Goal: Check status: Check status

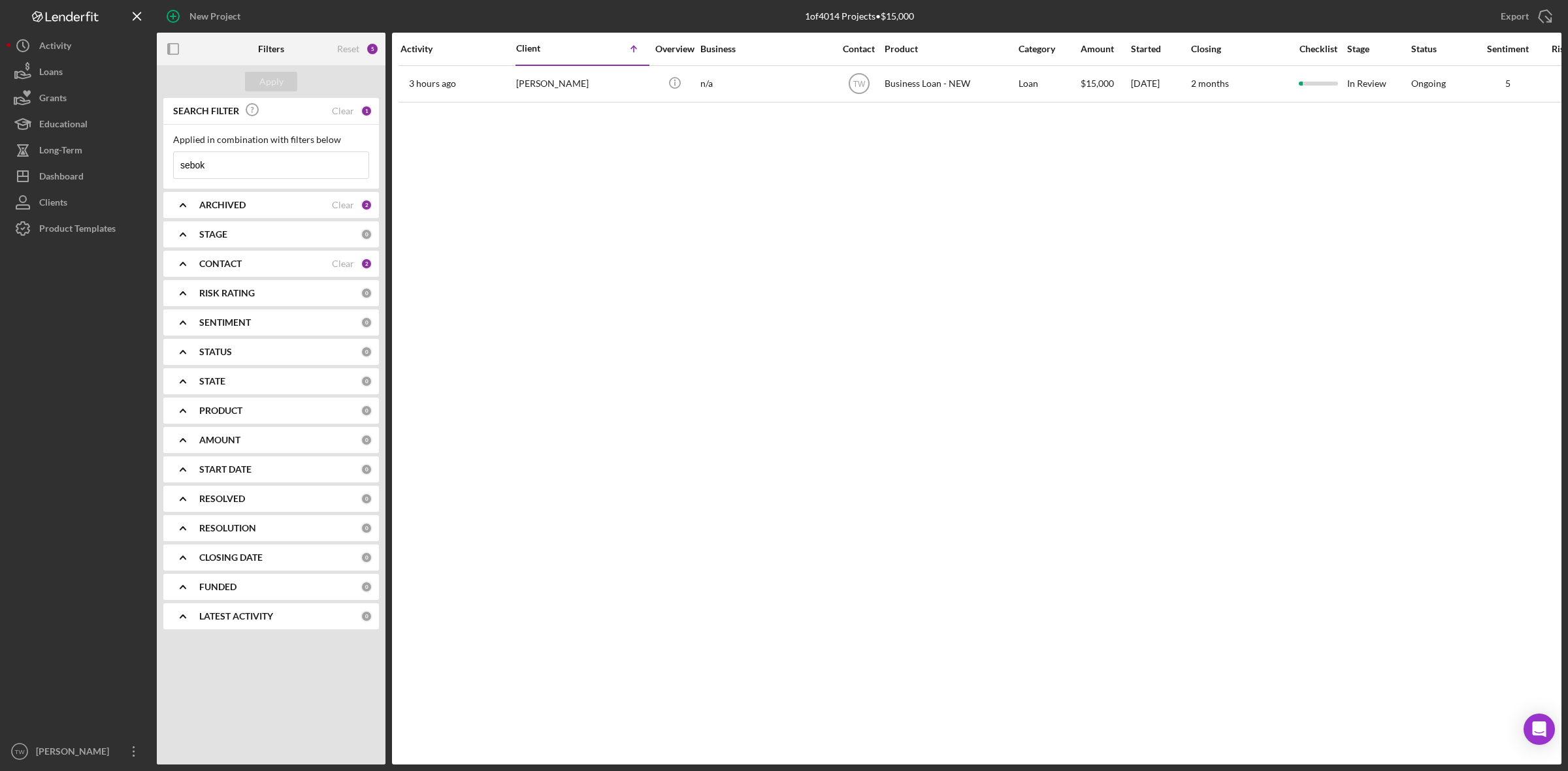
click at [249, 177] on input "sebok" at bounding box center [271, 165] width 195 height 26
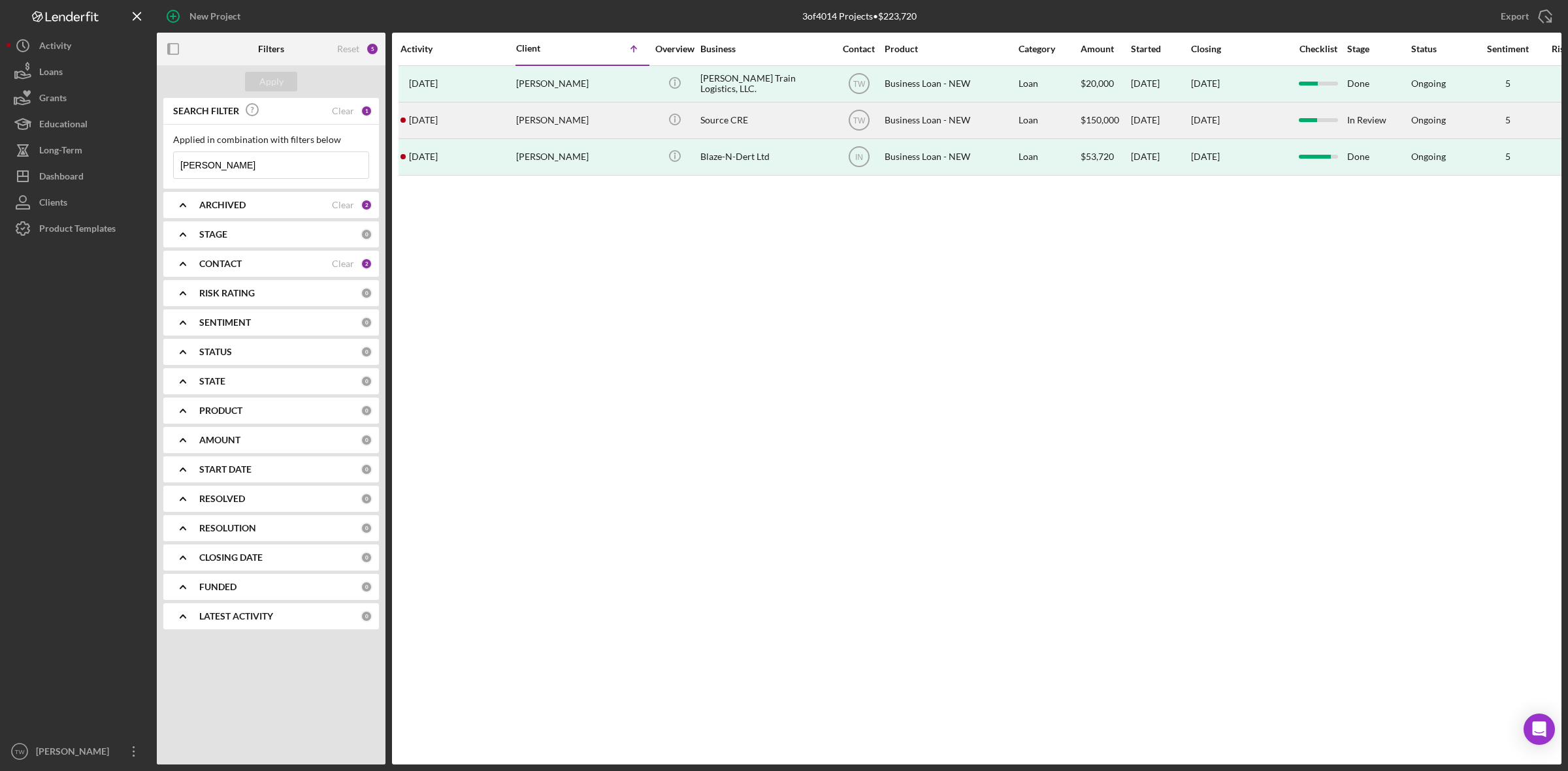
type input "[PERSON_NAME]"
click at [569, 128] on div "[PERSON_NAME]" at bounding box center [581, 120] width 130 height 35
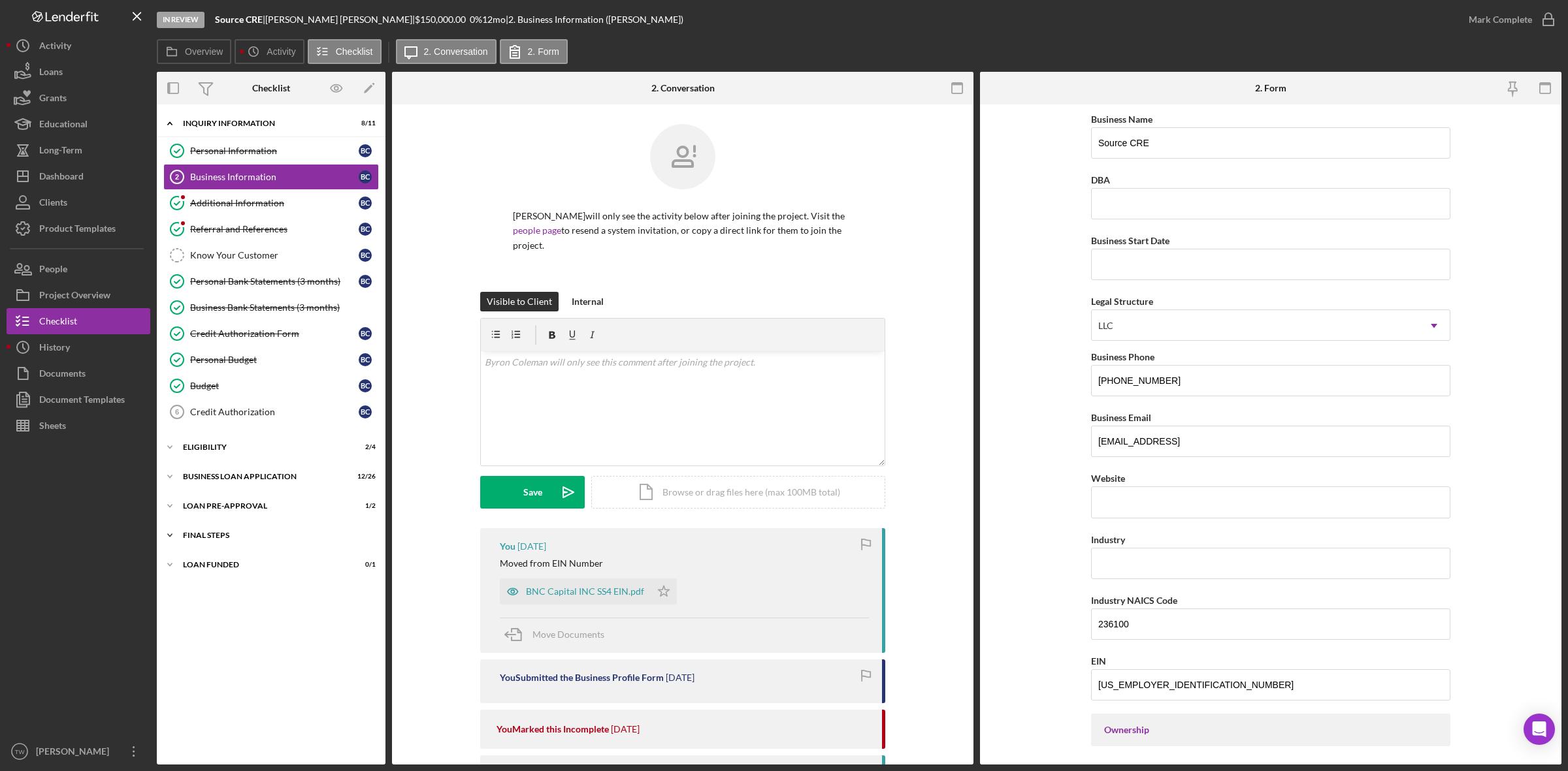
click at [220, 539] on div "FINAL STEPS" at bounding box center [276, 535] width 186 height 8
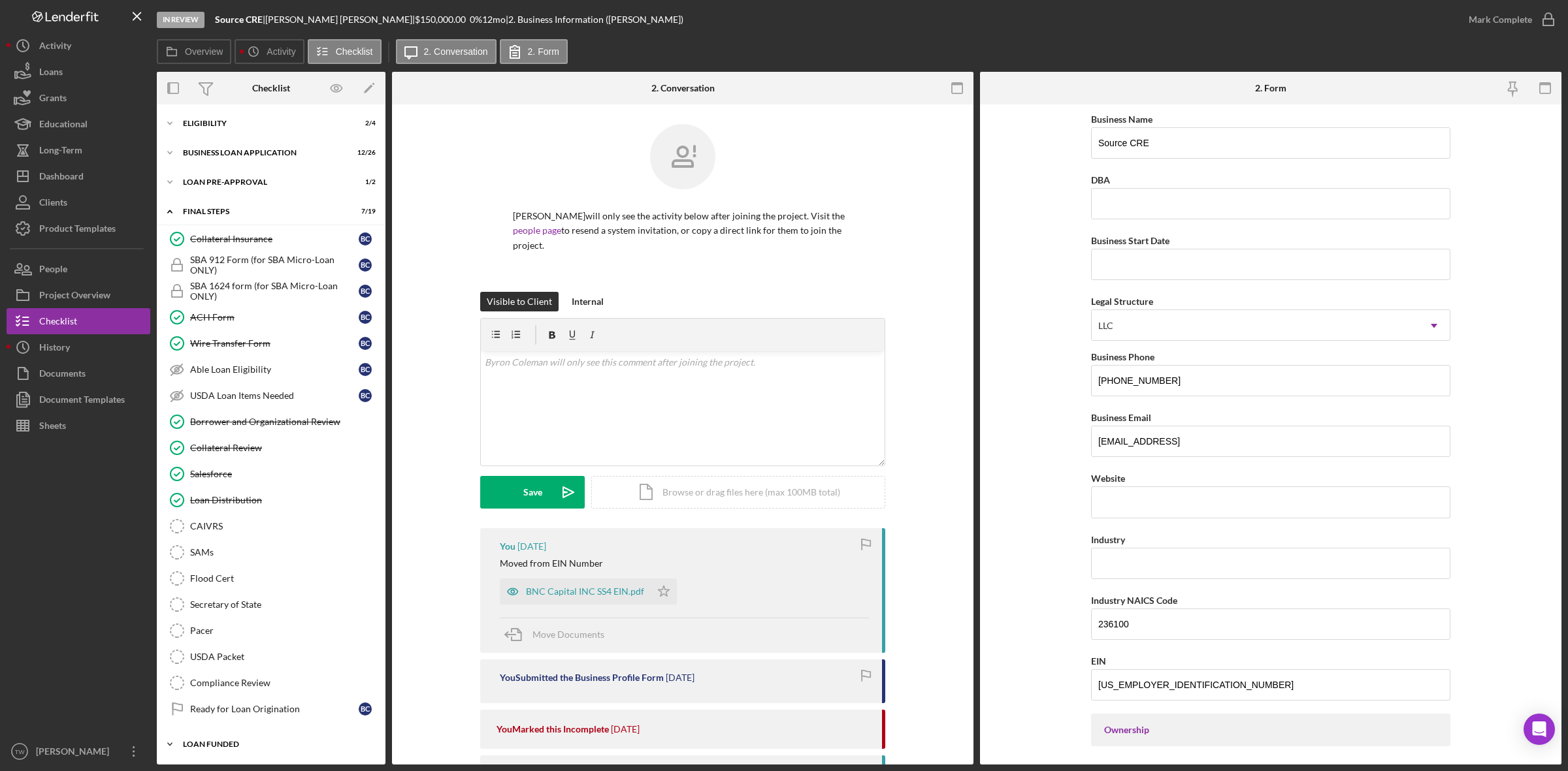
click at [220, 736] on div "Icon/Expander LOAN FUNDED 0 / 1" at bounding box center [271, 744] width 229 height 26
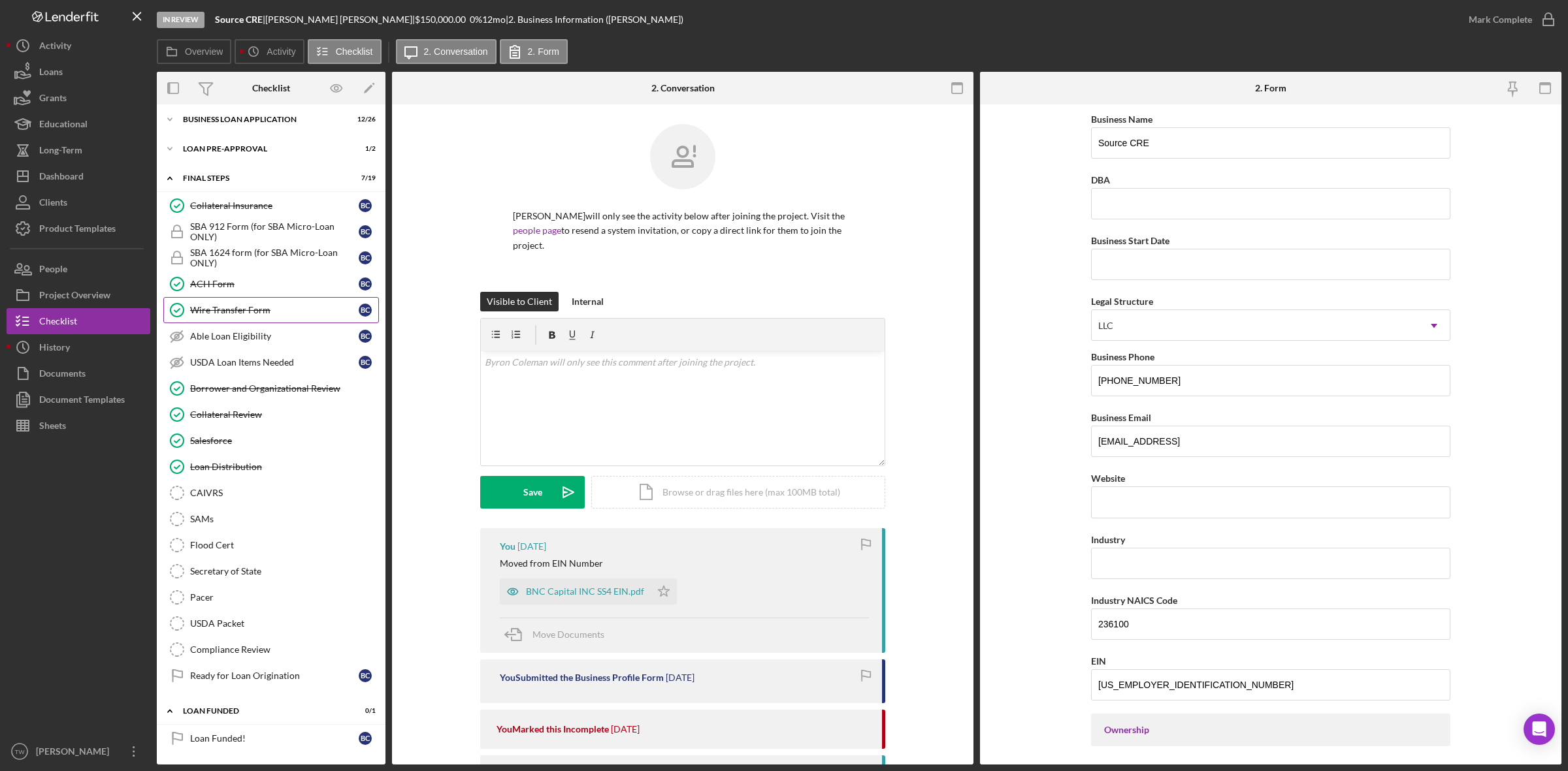
scroll to position [41, 0]
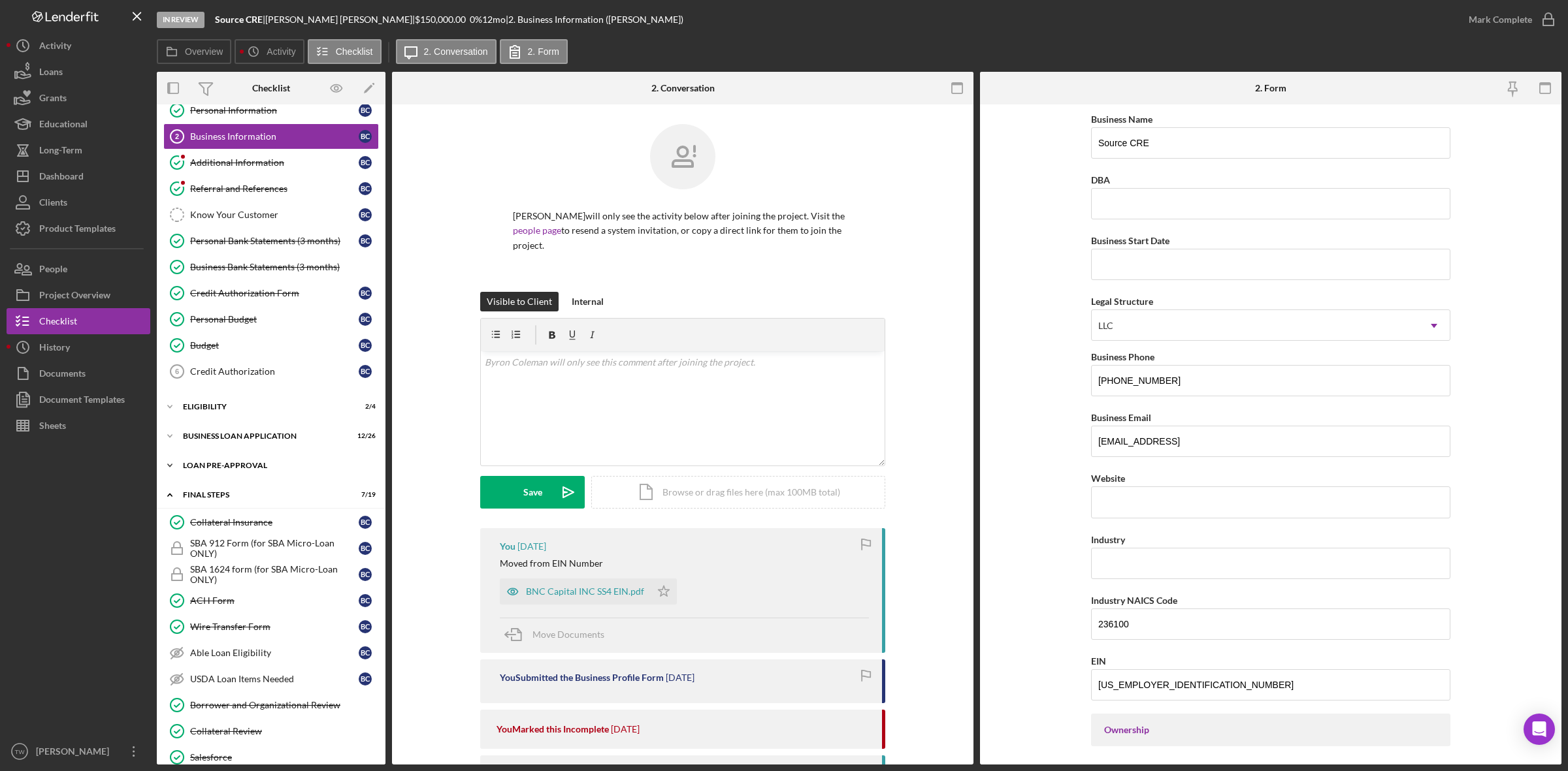
click at [236, 469] on div "LOAN PRE-APPROVAL" at bounding box center [276, 465] width 186 height 8
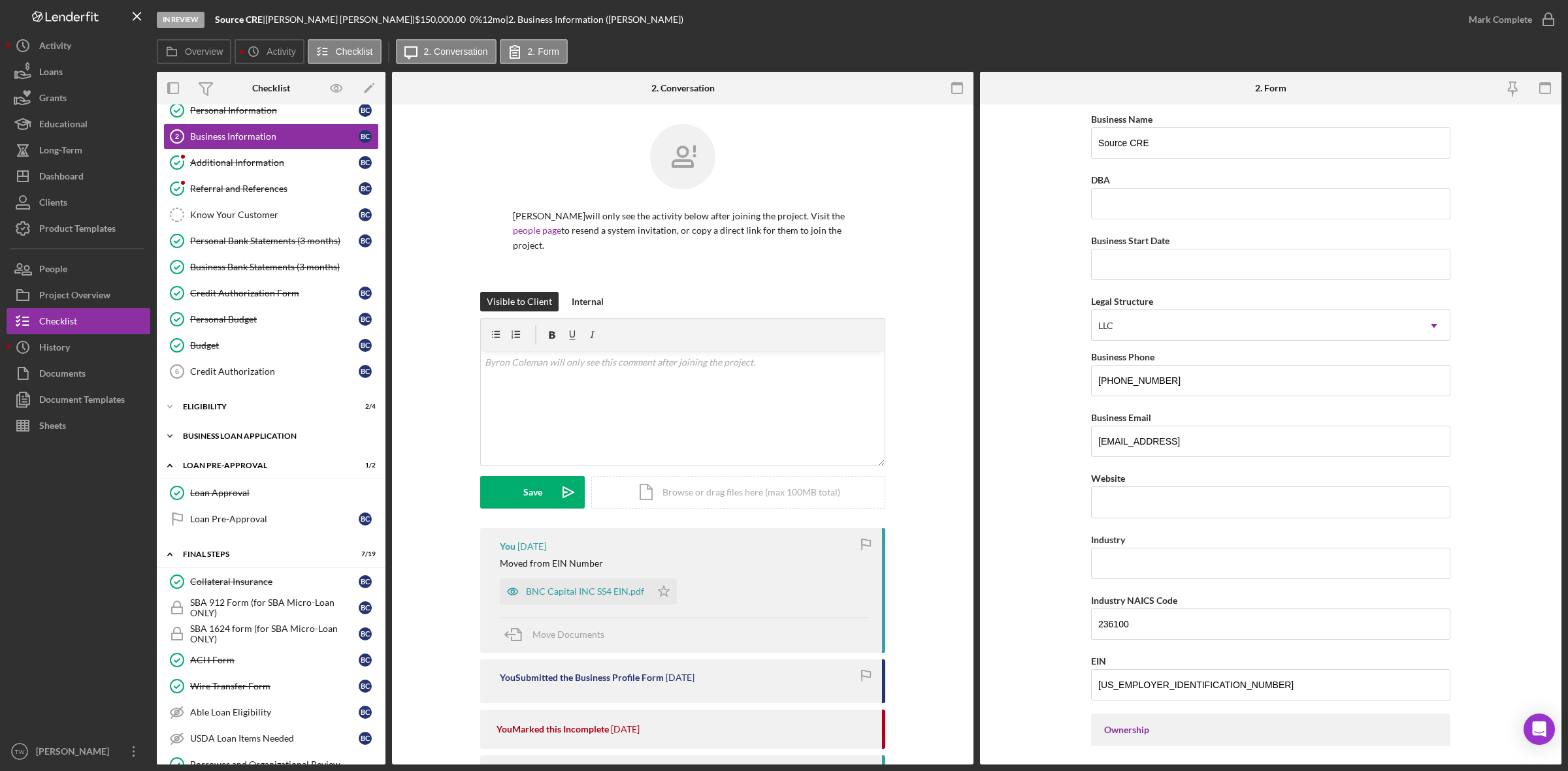
click at [240, 449] on div "Icon/Expander BUSINESS LOAN APPLICATION 12 / 26" at bounding box center [271, 436] width 229 height 26
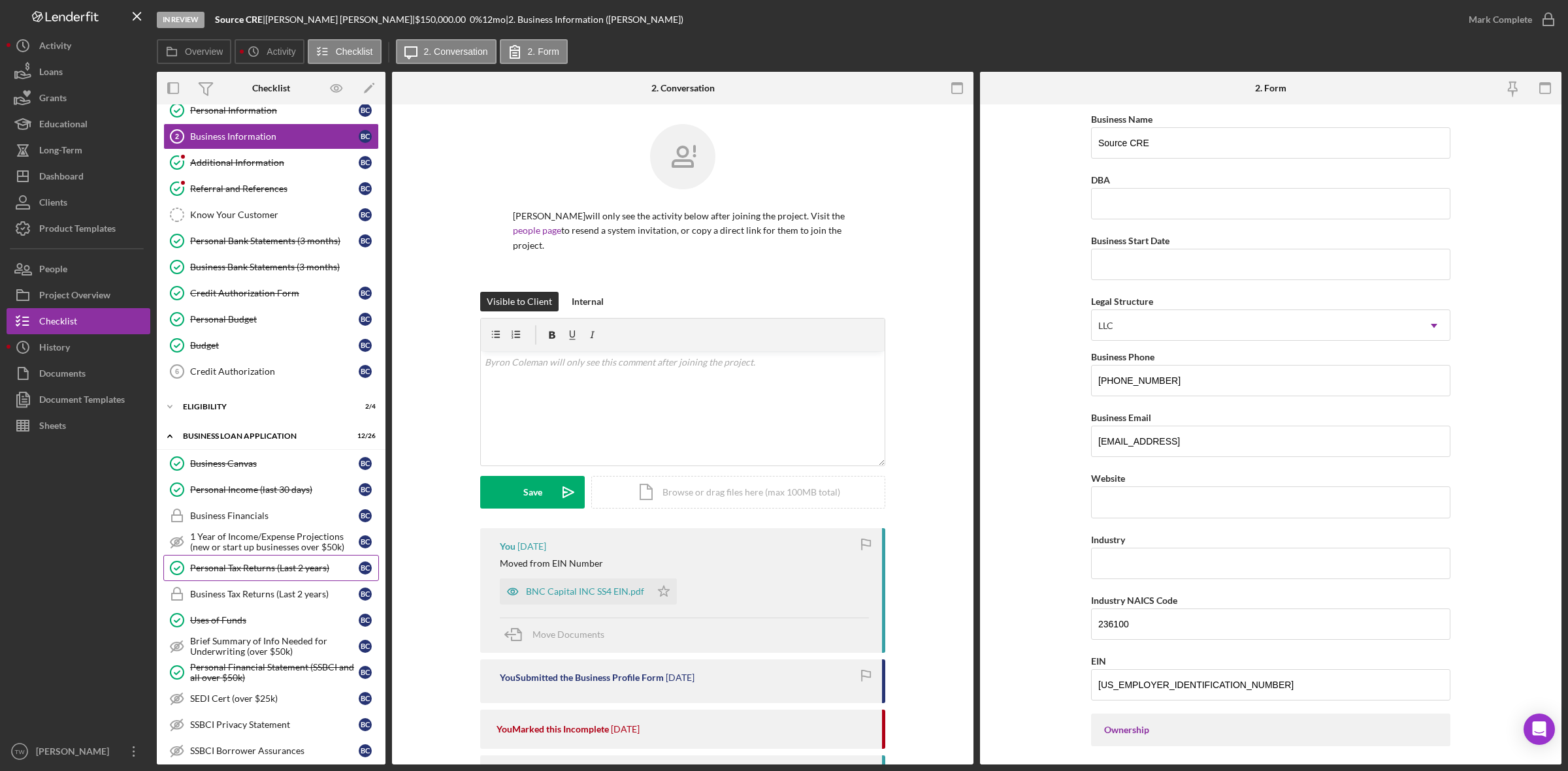
click at [285, 574] on div "Personal Tax Returns (Last 2 years)" at bounding box center [274, 568] width 169 height 10
